Goal: Information Seeking & Learning: Learn about a topic

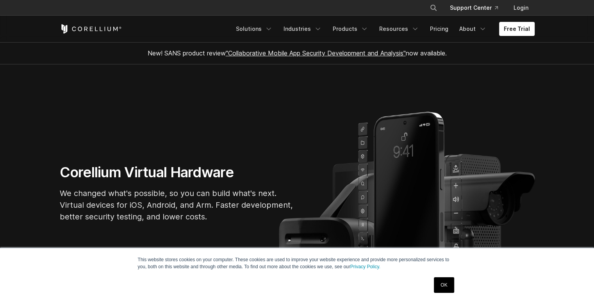
click at [464, 3] on link "Support Center" at bounding box center [474, 8] width 61 height 14
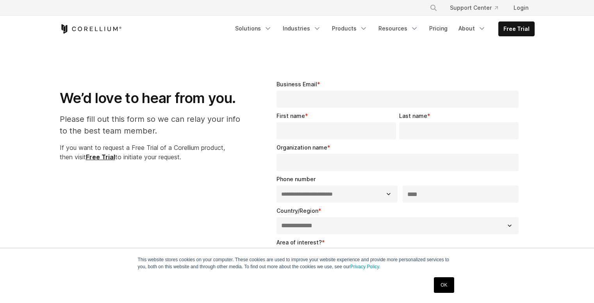
select select "**"
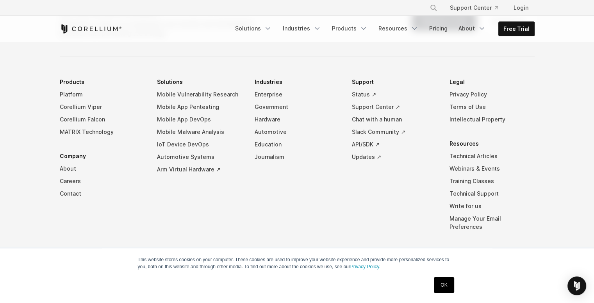
scroll to position [598, 0]
click at [69, 165] on link "About" at bounding box center [102, 171] width 85 height 13
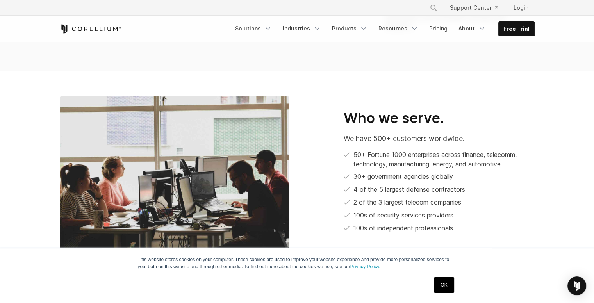
scroll to position [374, 0]
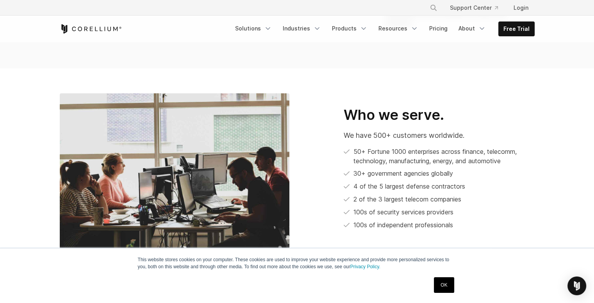
click at [445, 286] on link "OK" at bounding box center [444, 285] width 20 height 16
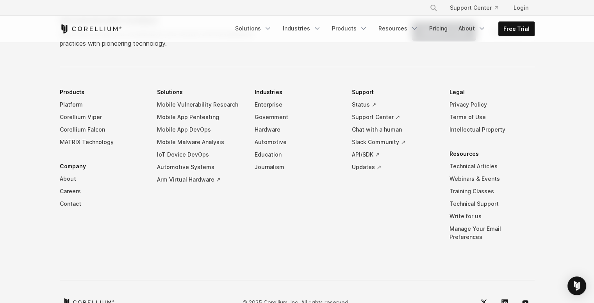
scroll to position [1376, 0]
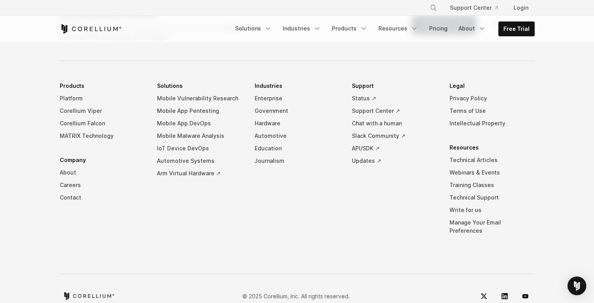
click at [329, 227] on li "Industries Enterprise Government Hardware Automotive Education Journalism" at bounding box center [297, 164] width 85 height 169
click at [487, 191] on link "Technical Support" at bounding box center [492, 197] width 85 height 13
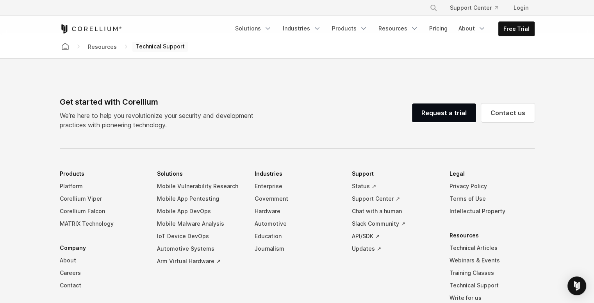
scroll to position [719, 0]
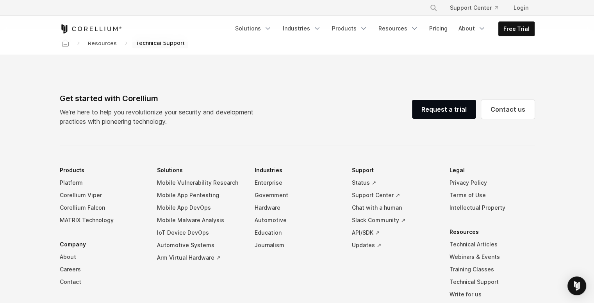
click at [480, 119] on div "Request a trial Contact us" at bounding box center [473, 109] width 123 height 25
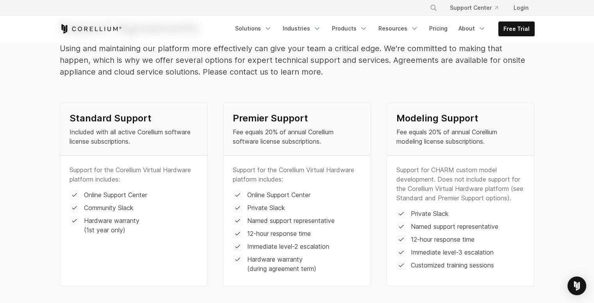
scroll to position [0, 0]
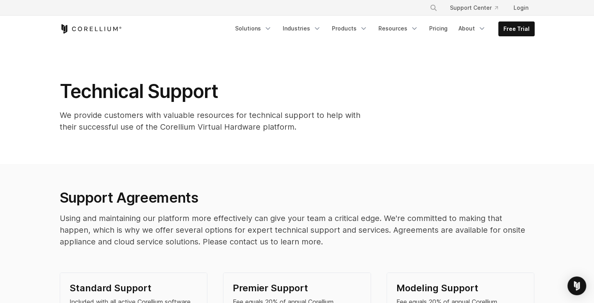
click at [94, 34] on div "Free Trial Solutions" at bounding box center [297, 29] width 475 height 27
drag, startPoint x: 94, startPoint y: 34, endPoint x: 90, endPoint y: 30, distance: 5.3
click at [90, 30] on div "Free Trial Solutions" at bounding box center [297, 29] width 475 height 27
click at [90, 30] on icon "Corellium Home" at bounding box center [90, 29] width 3 height 4
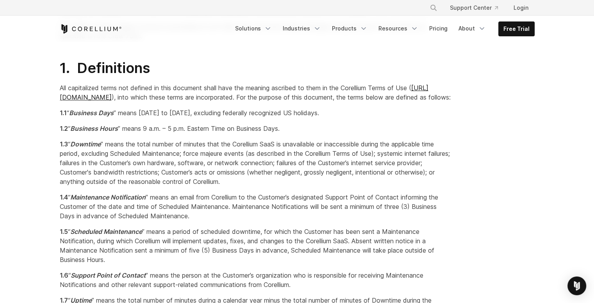
scroll to position [153, 0]
